Goal: Navigation & Orientation: Find specific page/section

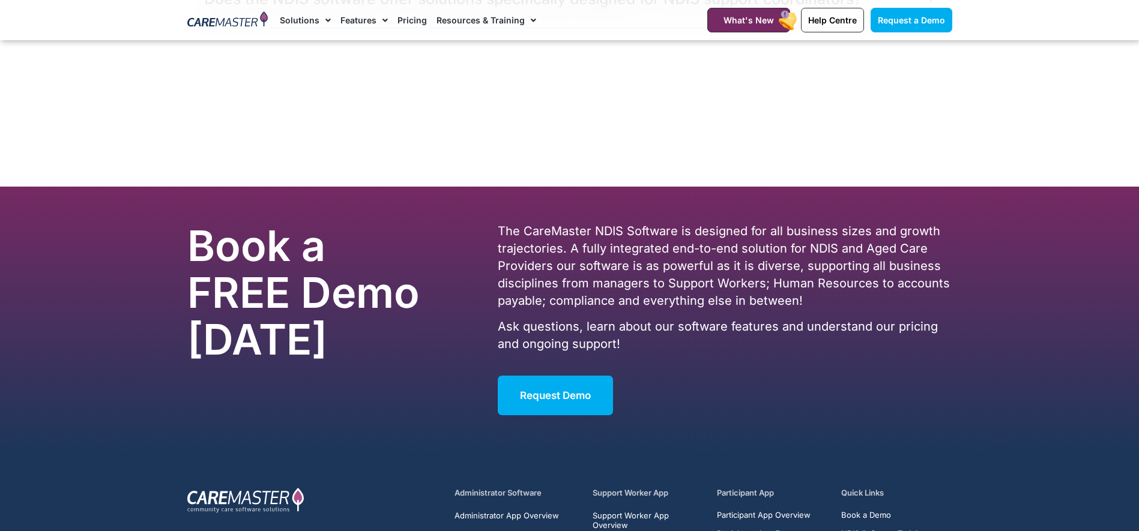
scroll to position [7679, 0]
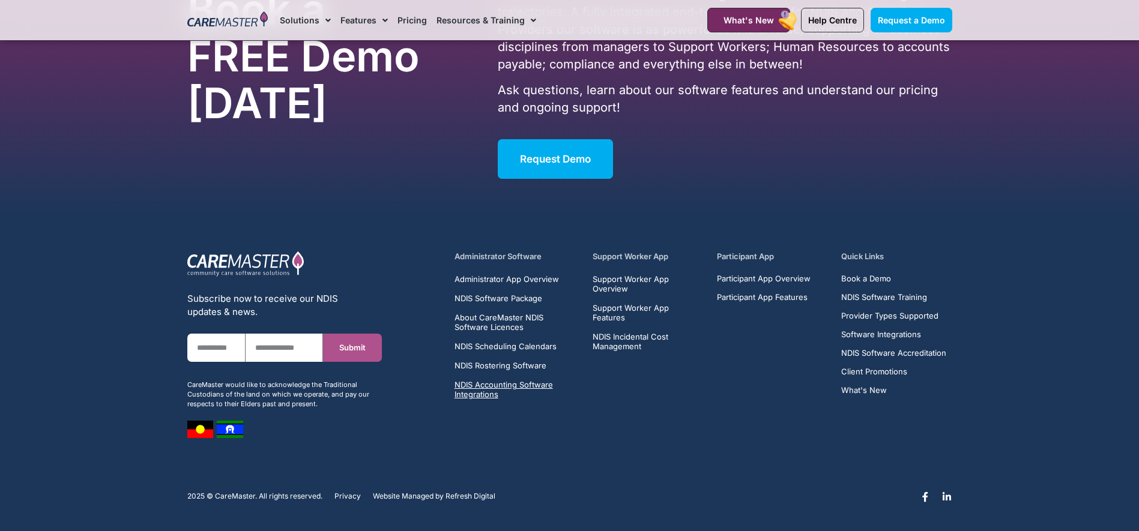
click at [493, 384] on span "NDIS Accounting Software Integrations" at bounding box center [516, 389] width 124 height 19
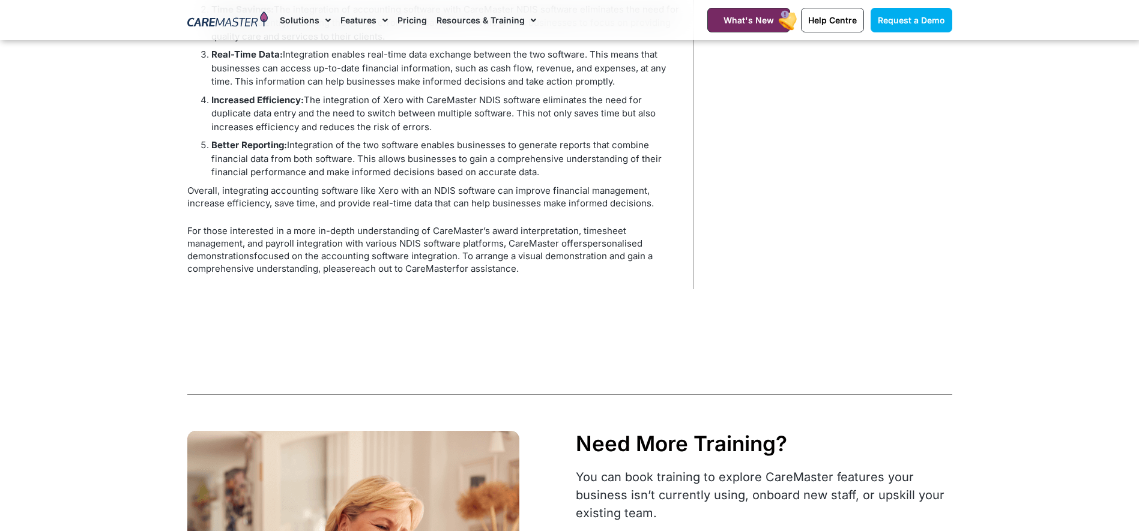
scroll to position [420, 0]
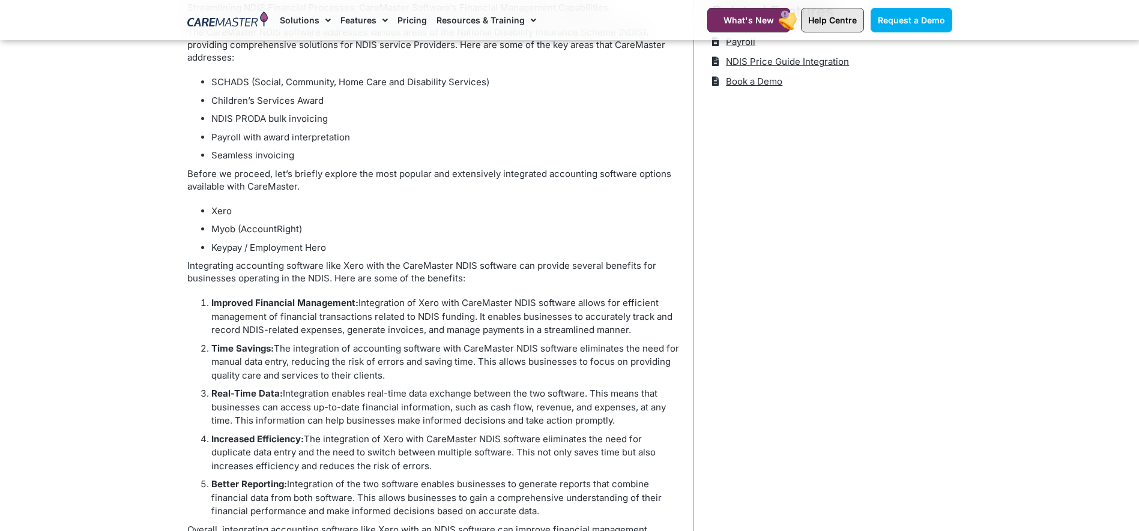
click at [816, 24] on span "Help Centre" at bounding box center [832, 20] width 49 height 10
